Goal: Information Seeking & Learning: Learn about a topic

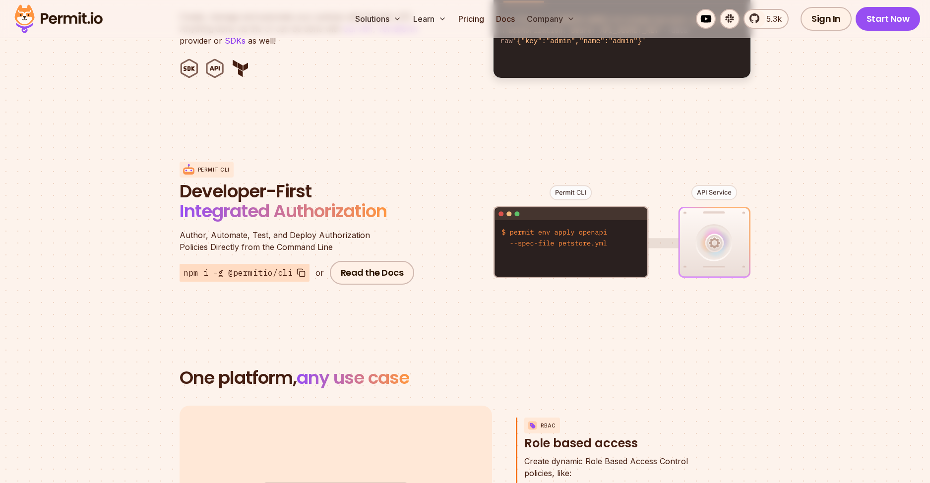
scroll to position [916, 0]
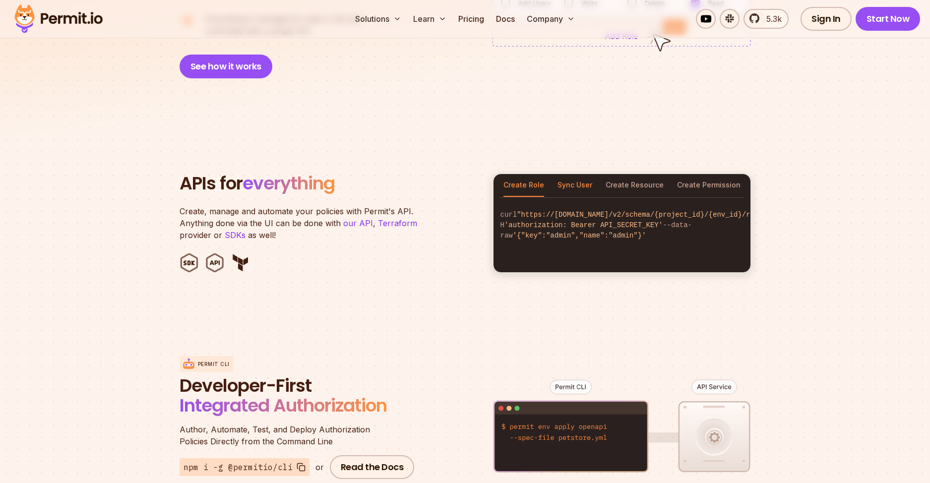
click at [570, 174] on button "Sync User" at bounding box center [575, 185] width 35 height 23
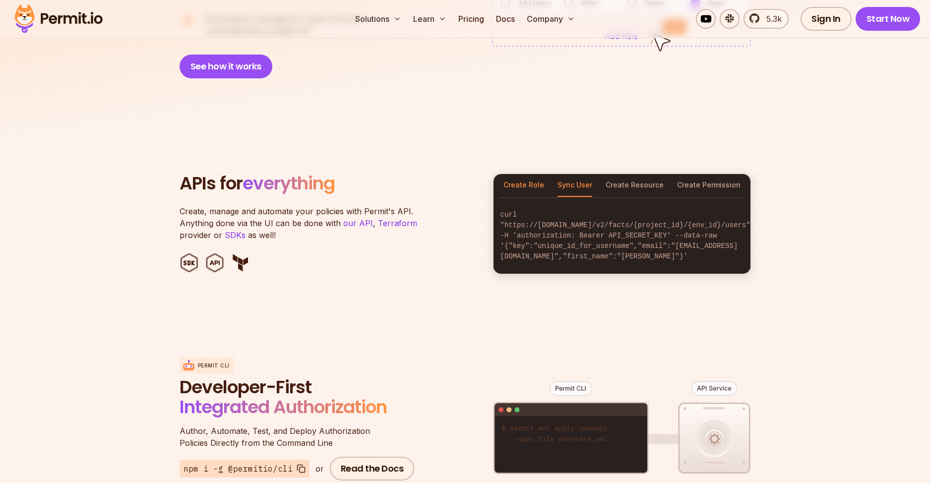
click at [515, 177] on button "Create Role" at bounding box center [524, 185] width 41 height 23
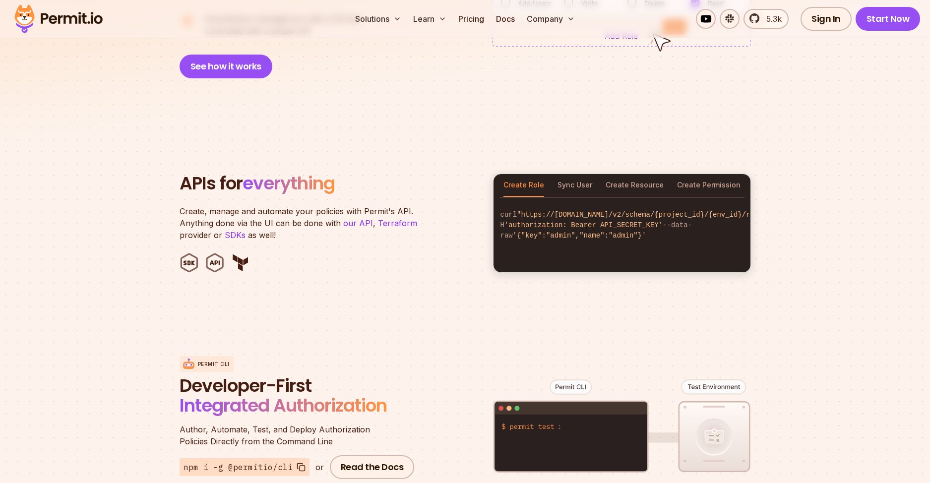
click at [599, 174] on div "Create Role Sync User Create Resource Create Permission" at bounding box center [622, 185] width 257 height 23
click at [638, 174] on button "Create Resource" at bounding box center [635, 185] width 58 height 23
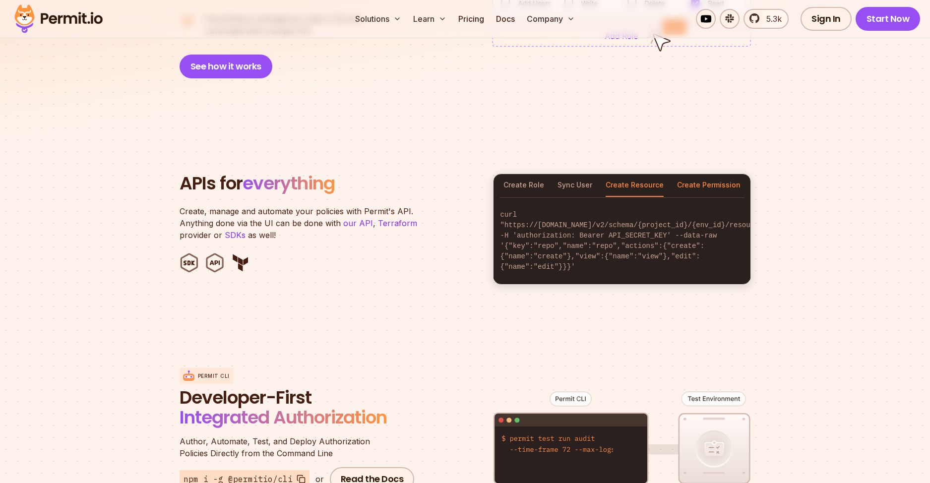
click at [711, 175] on button "Create Permission" at bounding box center [709, 185] width 64 height 23
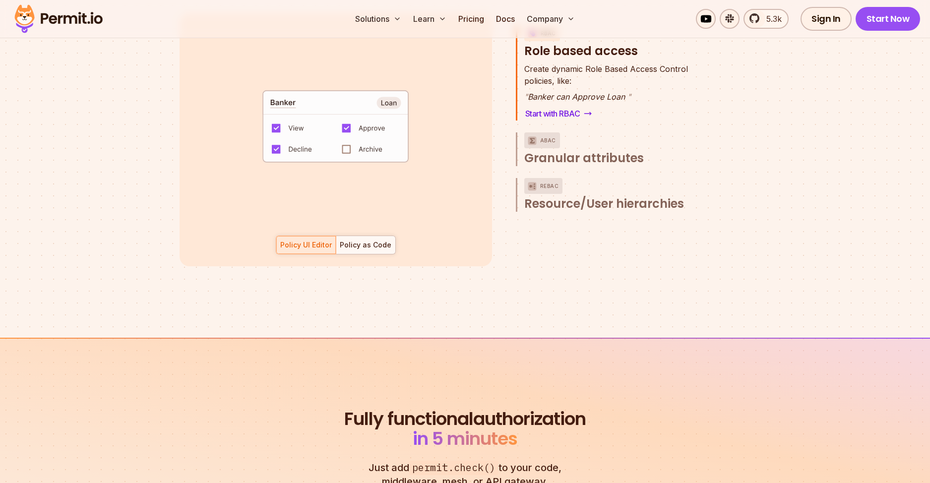
scroll to position [1753, 0]
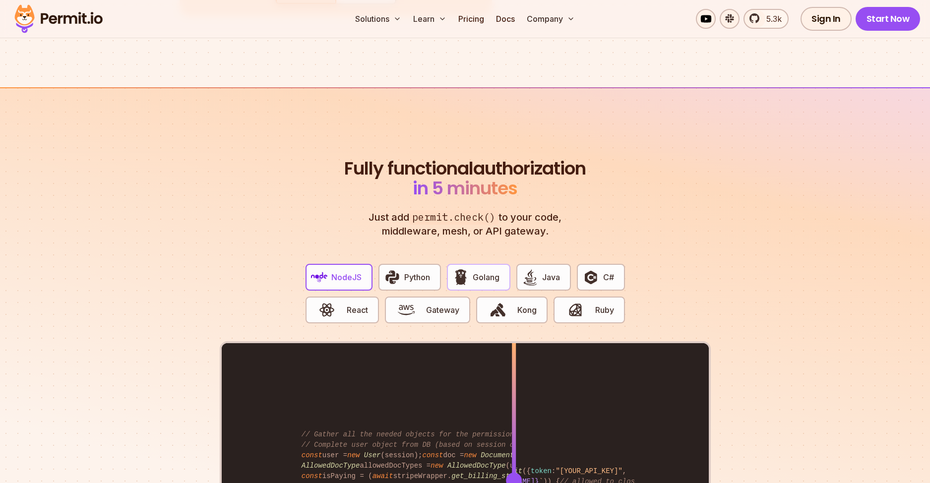
click at [453, 269] on img "button" at bounding box center [460, 277] width 17 height 17
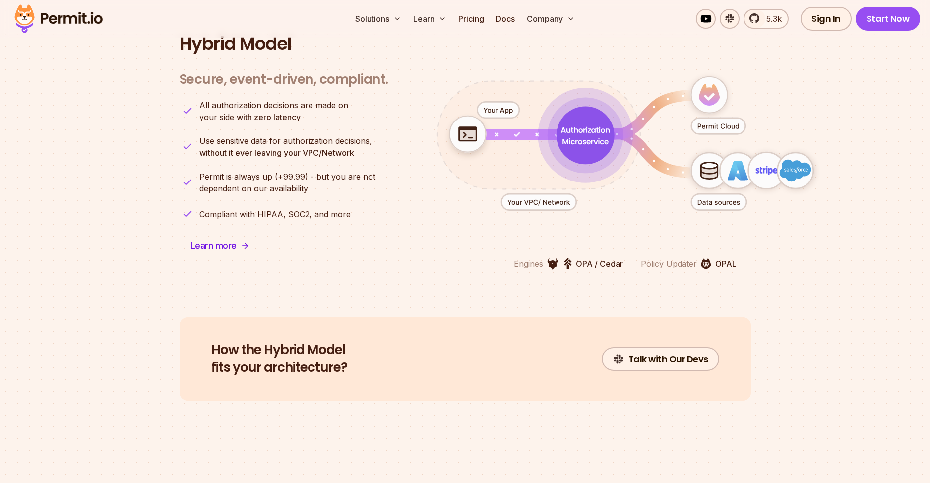
scroll to position [2562, 0]
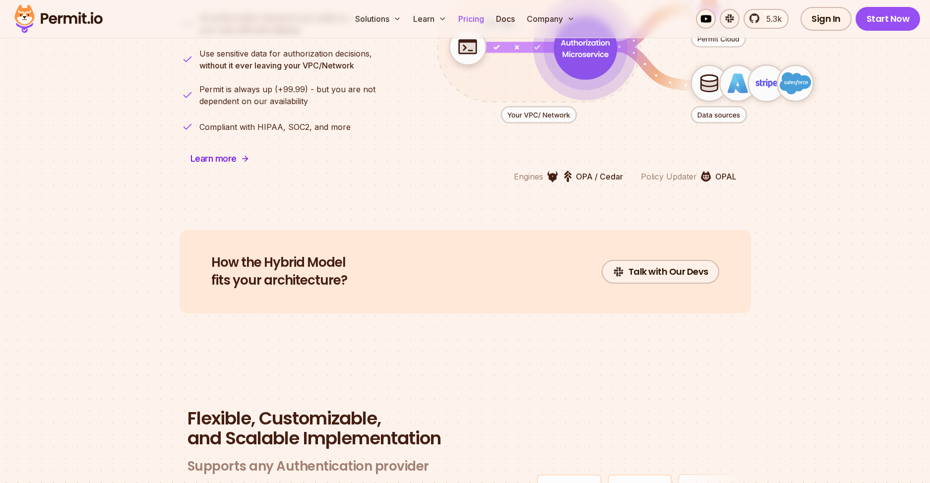
click at [479, 28] on link "Pricing" at bounding box center [471, 19] width 34 height 20
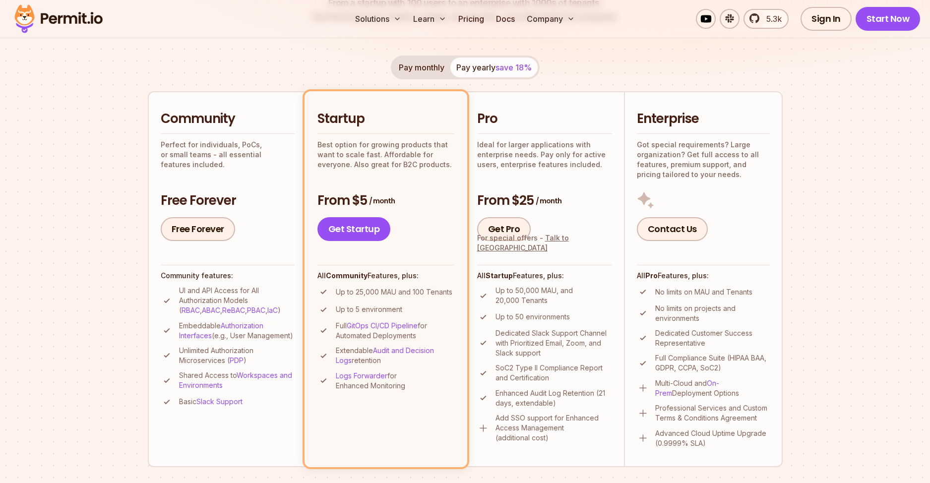
scroll to position [287, 0]
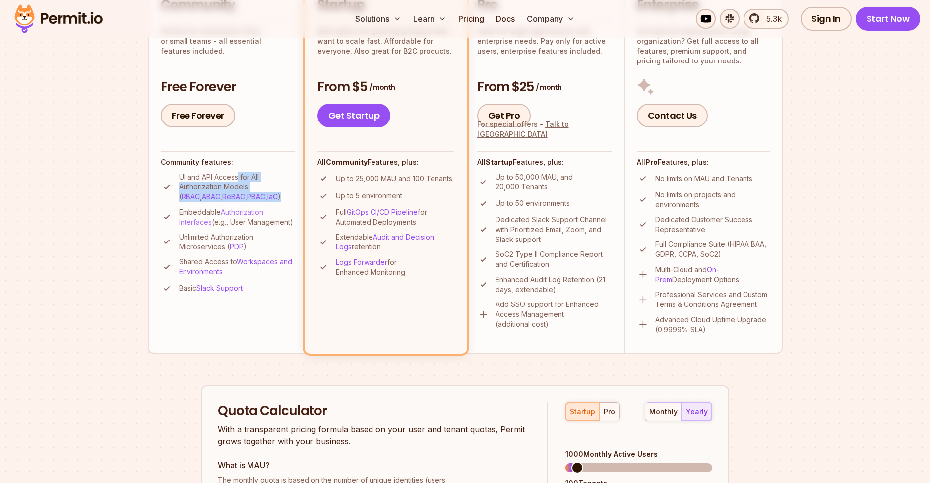
drag, startPoint x: 236, startPoint y: 174, endPoint x: 260, endPoint y: 214, distance: 47.0
click at [263, 199] on p "UI and API Access for All Authorization Models ( RBAC , ABAC , ReBAC , PBAC , I…" at bounding box center [237, 187] width 116 height 30
click at [259, 221] on p "Embeddable Authorization Interfaces (e.g., User Management)" at bounding box center [237, 217] width 116 height 20
drag, startPoint x: 224, startPoint y: 235, endPoint x: 199, endPoint y: 241, distance: 26.1
click at [194, 240] on ul "UI and API Access for All Authorization Models ( RBAC , ABAC , ReBAC , PBAC , I…" at bounding box center [228, 233] width 134 height 123
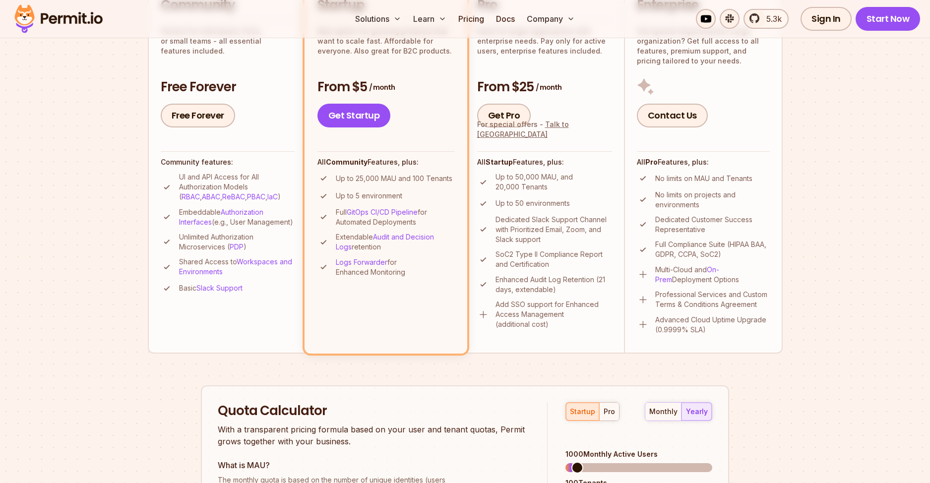
click at [218, 247] on p "Unlimited Authorization Microservices ( PDP )" at bounding box center [237, 242] width 116 height 20
